Goal: Task Accomplishment & Management: Use online tool/utility

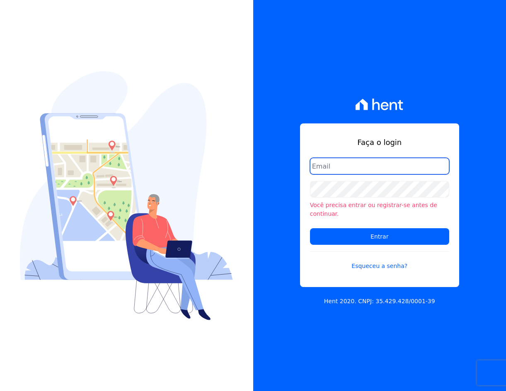
type input "crveiga1981@gmail.com"
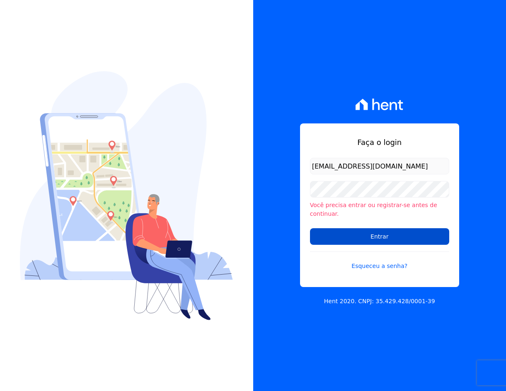
click at [399, 228] on input "Entrar" at bounding box center [379, 236] width 139 height 17
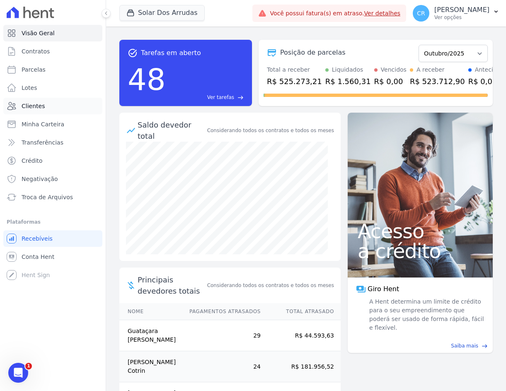
click at [46, 107] on link "Clientes" at bounding box center [52, 106] width 99 height 17
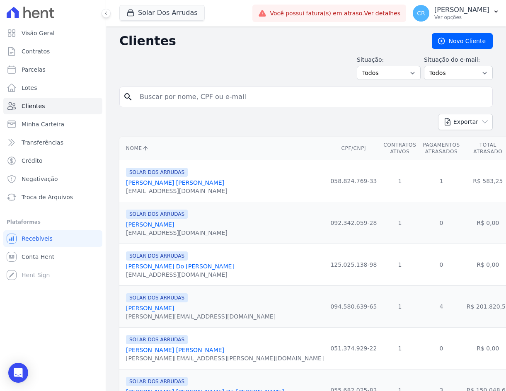
click at [190, 100] on input "search" at bounding box center [312, 97] width 354 height 17
type input "[PERSON_NAME]"
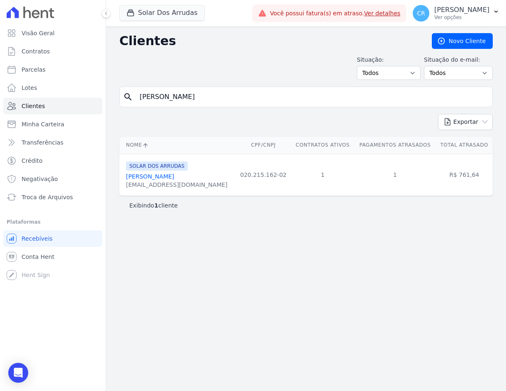
click at [137, 175] on link "[PERSON_NAME]" at bounding box center [150, 176] width 48 height 7
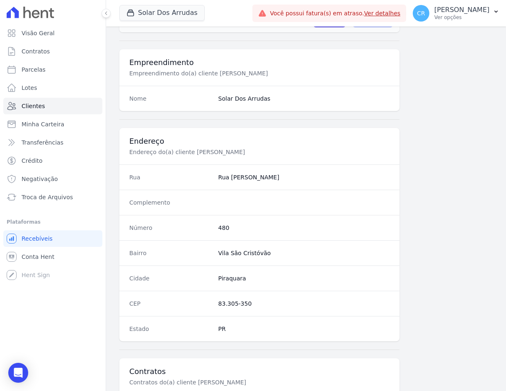
scroll to position [390, 0]
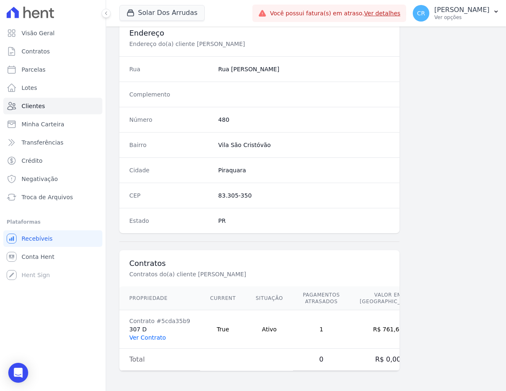
click at [143, 336] on link "Ver Contrato" at bounding box center [147, 337] width 36 height 7
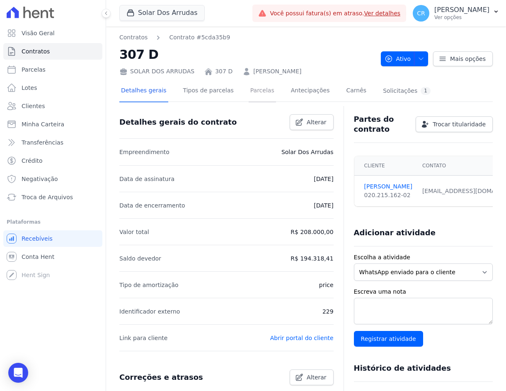
click at [249, 89] on link "Parcelas" at bounding box center [261, 91] width 27 height 22
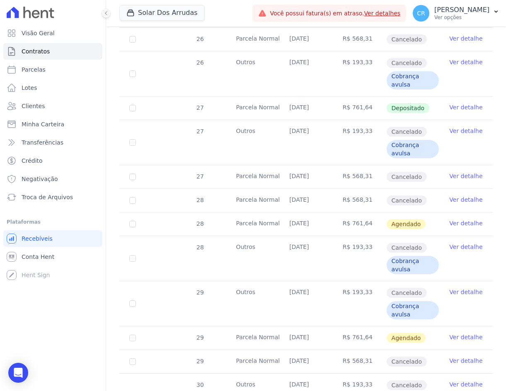
scroll to position [911, 0]
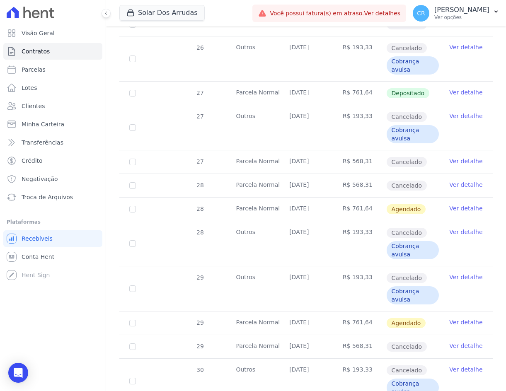
click at [469, 322] on link "Ver detalhe" at bounding box center [465, 322] width 33 height 8
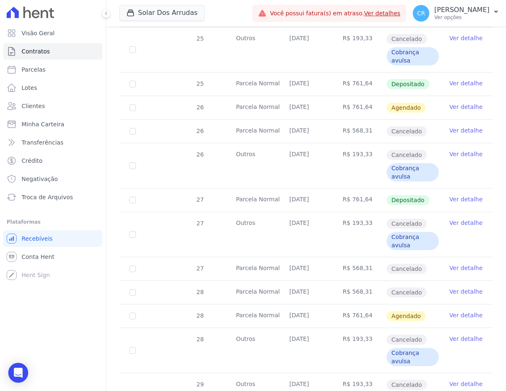
scroll to position [828, 0]
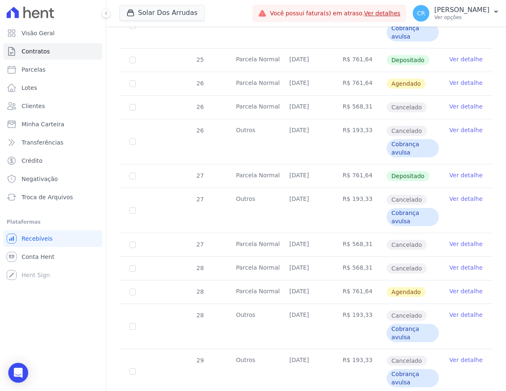
click at [463, 293] on link "Ver detalhe" at bounding box center [465, 291] width 33 height 8
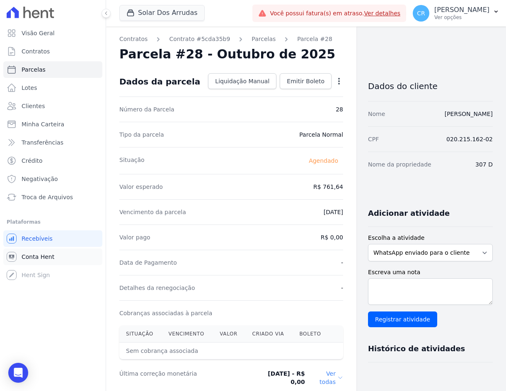
click at [43, 254] on span "Conta Hent" at bounding box center [38, 257] width 33 height 8
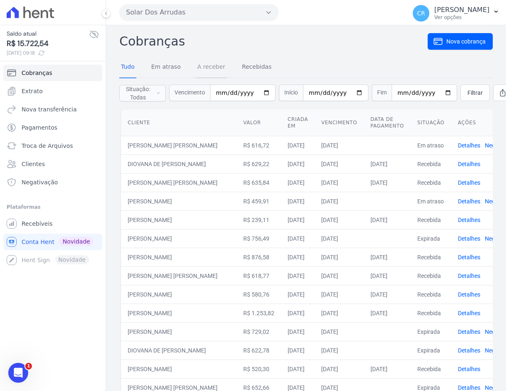
click at [207, 69] on link "A receber" at bounding box center [210, 68] width 31 height 22
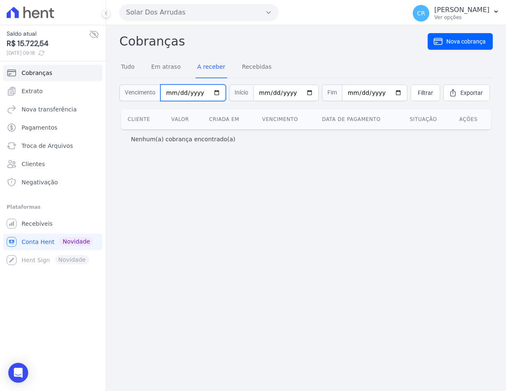
click at [171, 92] on input "date" at bounding box center [192, 92] width 65 height 17
click at [456, 39] on span "Nova cobrança" at bounding box center [465, 41] width 39 height 8
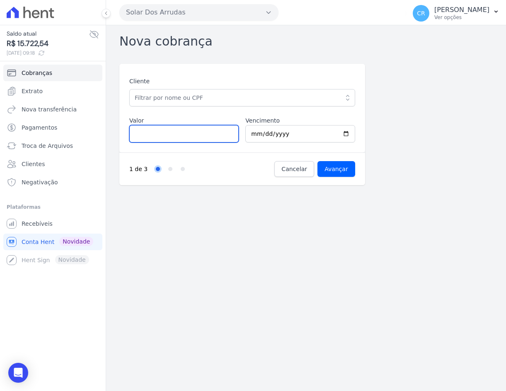
click at [173, 132] on input "Valor" at bounding box center [183, 133] width 109 height 17
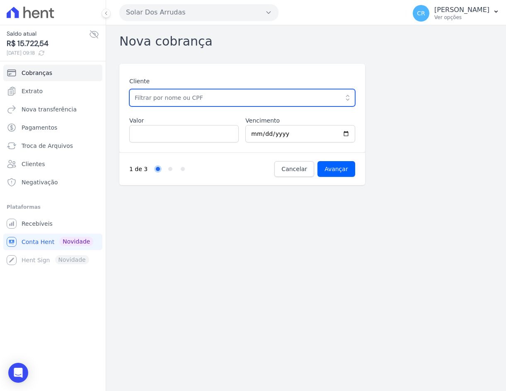
click at [185, 101] on input "text" at bounding box center [242, 97] width 226 height 17
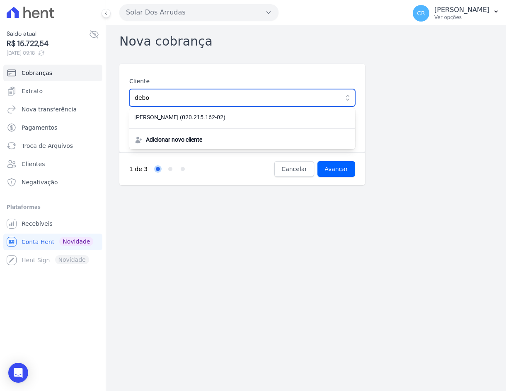
type input "debo"
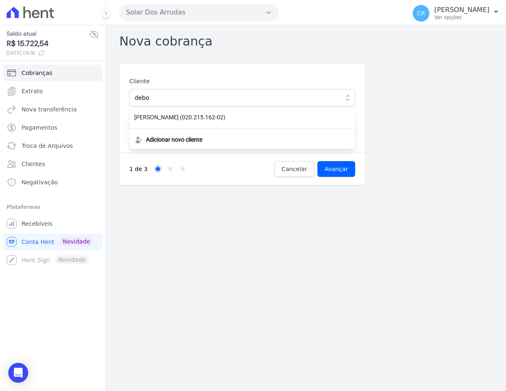
click at [443, 143] on div "Cliente debo [PERSON_NAME] (020.215.162-02) Adicionar novo cliente [GEOGRAPHIC_…" at bounding box center [305, 124] width 373 height 121
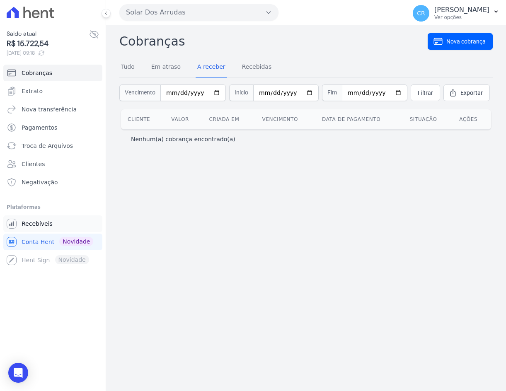
click at [46, 230] on link "Recebíveis" at bounding box center [52, 223] width 99 height 17
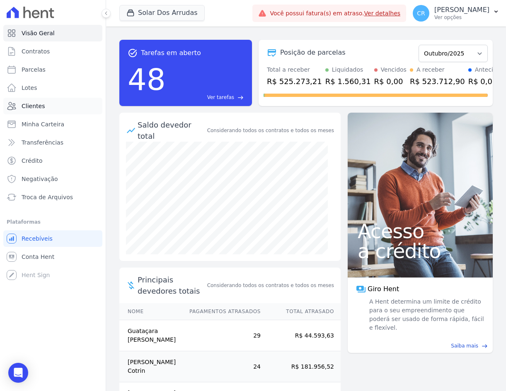
click at [47, 100] on link "Clientes" at bounding box center [52, 106] width 99 height 17
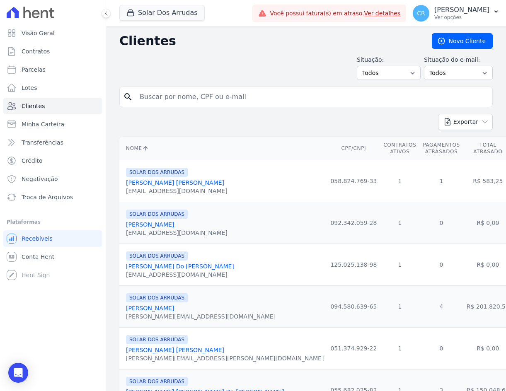
click at [182, 99] on input "search" at bounding box center [312, 97] width 354 height 17
click at [182, 101] on input "search" at bounding box center [312, 97] width 354 height 17
type input "[PERSON_NAME]"
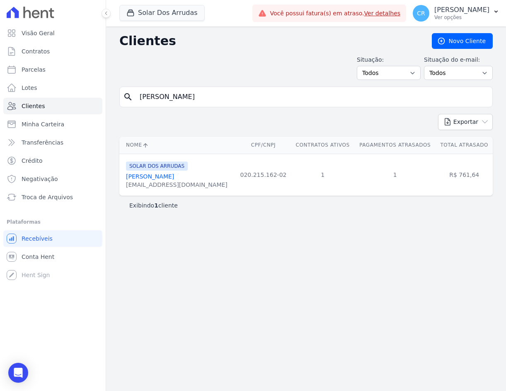
click at [161, 177] on link "[PERSON_NAME]" at bounding box center [150, 176] width 48 height 7
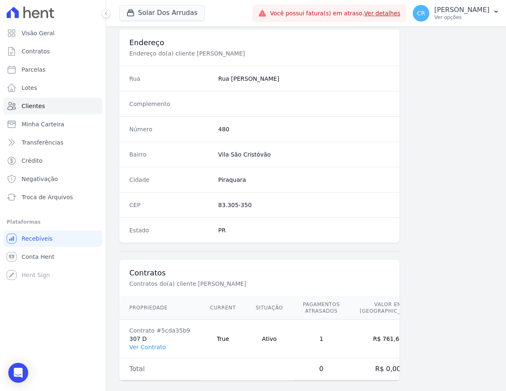
scroll to position [390, 0]
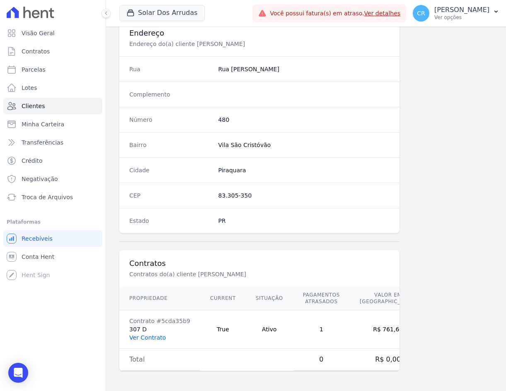
click at [156, 336] on link "Ver Contrato" at bounding box center [147, 337] width 36 height 7
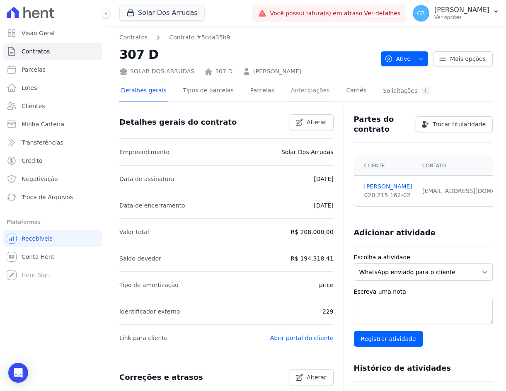
click at [289, 88] on link "Antecipações" at bounding box center [310, 91] width 42 height 22
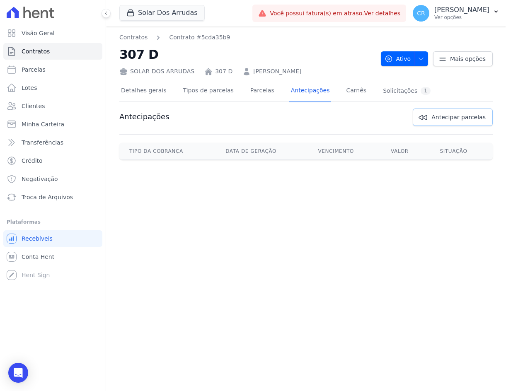
click at [436, 115] on link "Antecipar parcelas" at bounding box center [452, 116] width 80 height 17
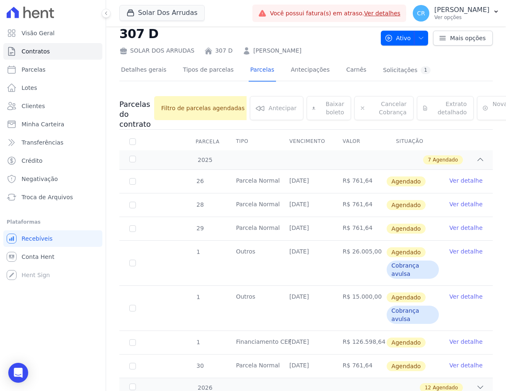
scroll to position [83, 0]
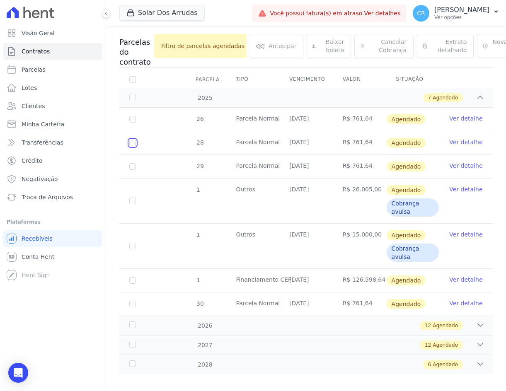
click at [130, 141] on input "checkbox" at bounding box center [132, 143] width 7 height 7
checkbox input "true"
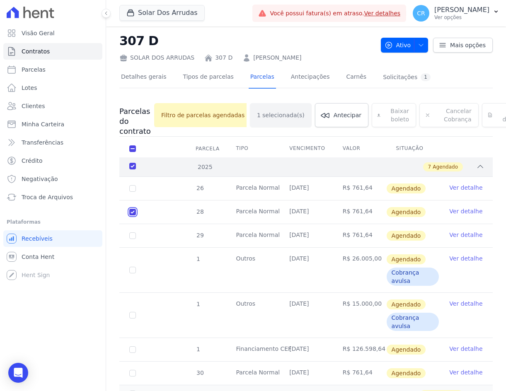
scroll to position [0, 0]
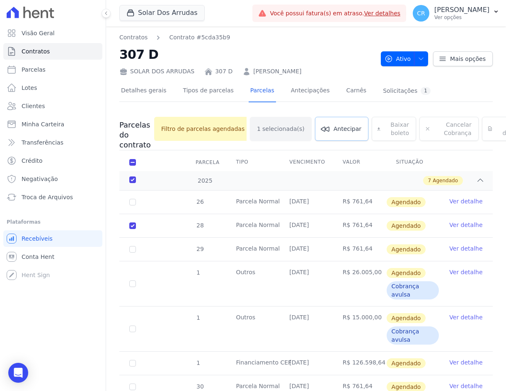
click at [324, 134] on link "Antecipar" at bounding box center [341, 129] width 53 height 24
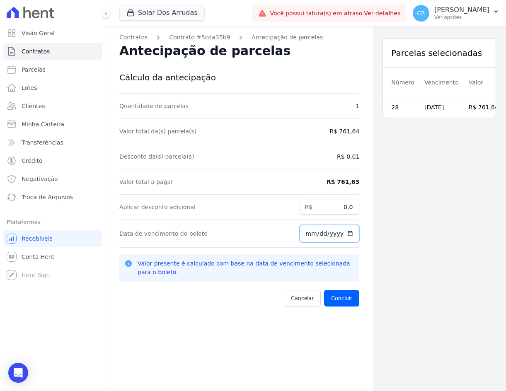
click at [301, 236] on input "[DATE]" at bounding box center [329, 233] width 60 height 17
type input "[DATE]"
click at [386, 236] on div "Parcelas selecionadas Número Vencimento Valor Valor presente 28 [DATE] R$ 761,6…" at bounding box center [438, 222] width 133 height 391
click at [330, 293] on button "Concluir" at bounding box center [341, 298] width 35 height 17
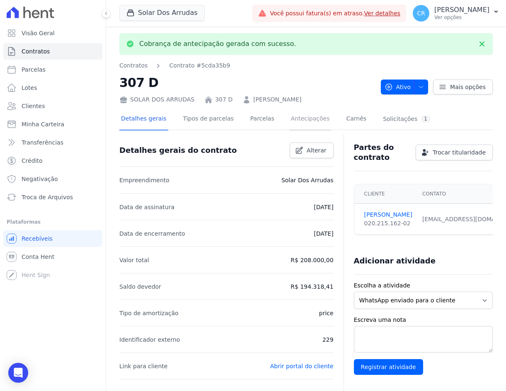
click at [295, 115] on link "Antecipações" at bounding box center [310, 119] width 42 height 22
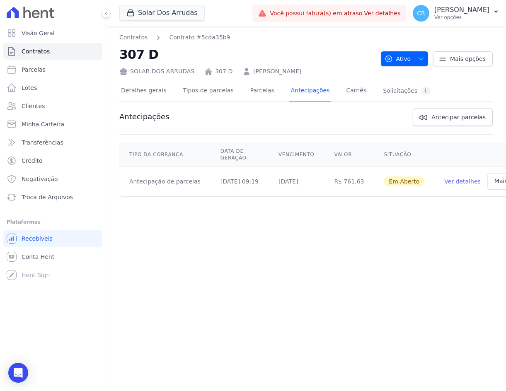
click at [444, 181] on link "Ver detalhes" at bounding box center [462, 181] width 36 height 8
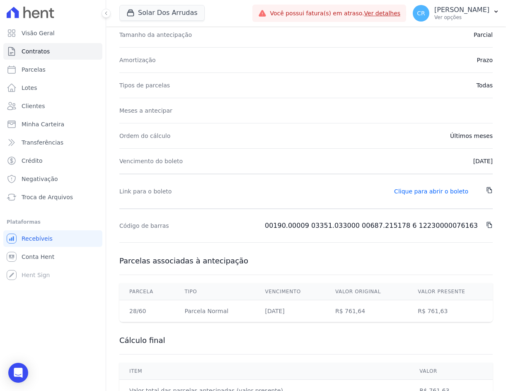
scroll to position [54, 0]
click at [418, 192] on link "Clique para abrir o boleto" at bounding box center [431, 192] width 74 height 7
